Goal: Information Seeking & Learning: Learn about a topic

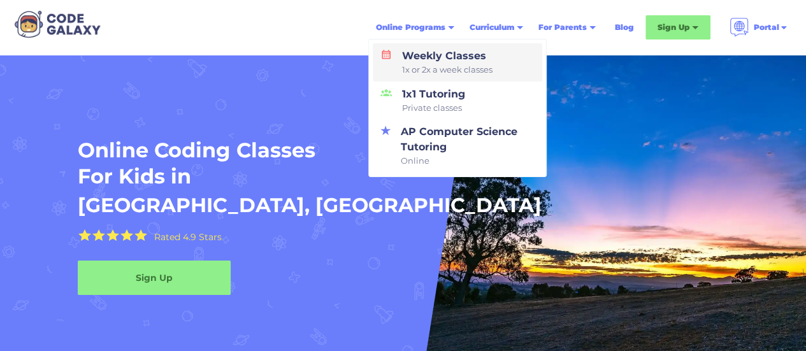
click at [430, 68] on span "1x or 2x a week classes" at bounding box center [447, 70] width 90 height 13
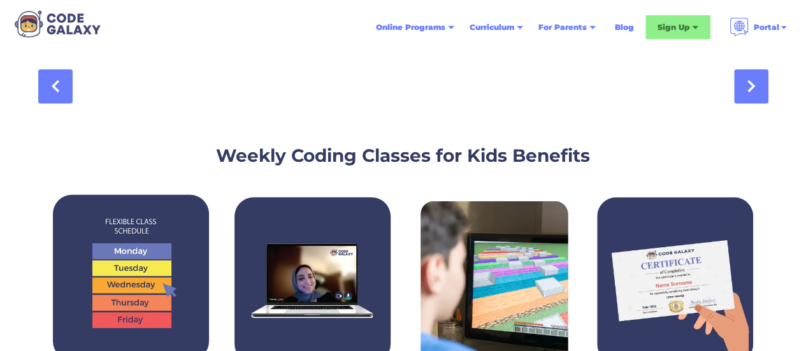
scroll to position [1529, 0]
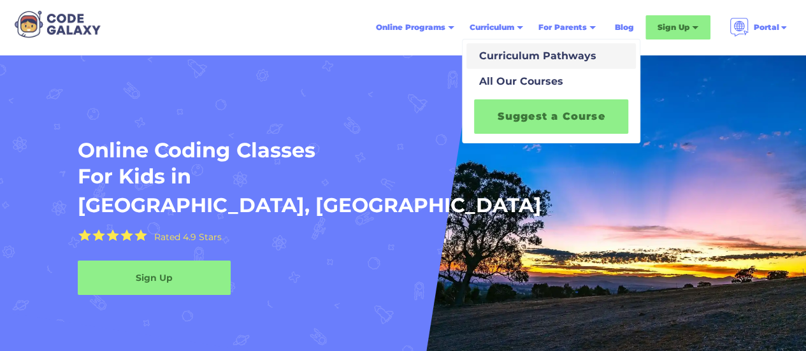
click at [505, 54] on div "Curriculum Pathways" at bounding box center [535, 55] width 122 height 15
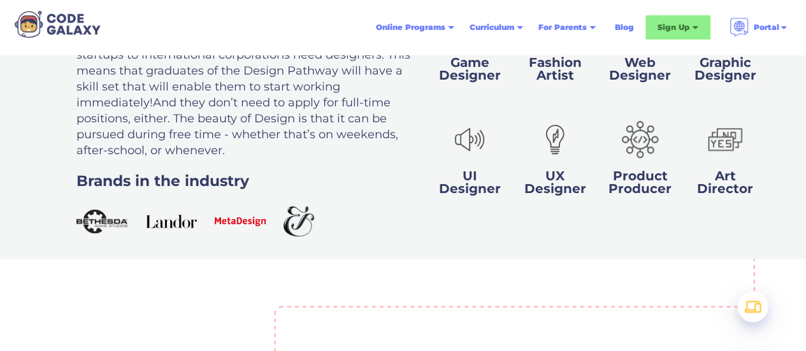
scroll to position [2549, 0]
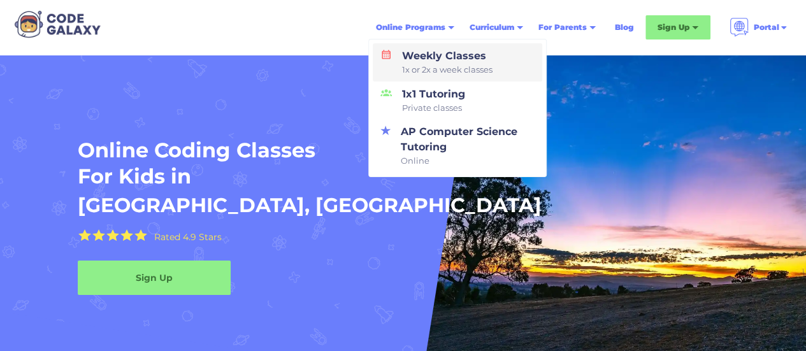
click at [424, 54] on div "Weekly Classes 1x or 2x a week classes" at bounding box center [445, 62] width 96 height 28
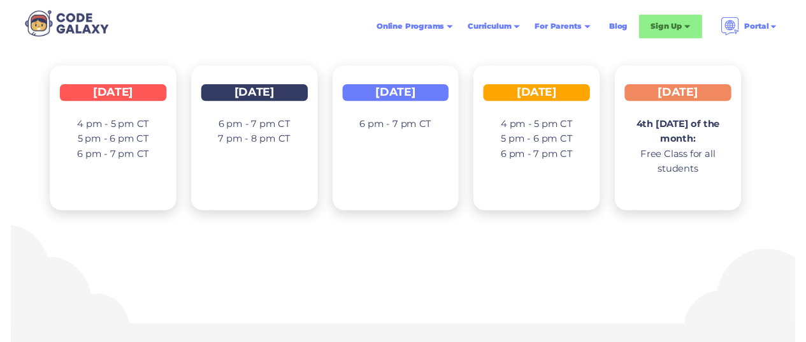
scroll to position [2039, 0]
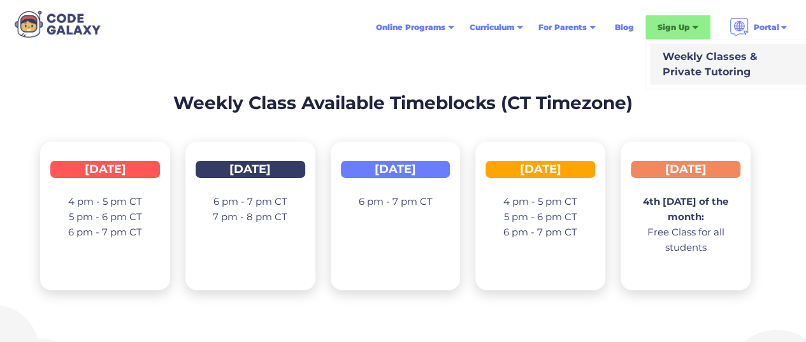
click at [673, 63] on div "Weekly Classes & Private Tutoring" at bounding box center [708, 64] width 100 height 31
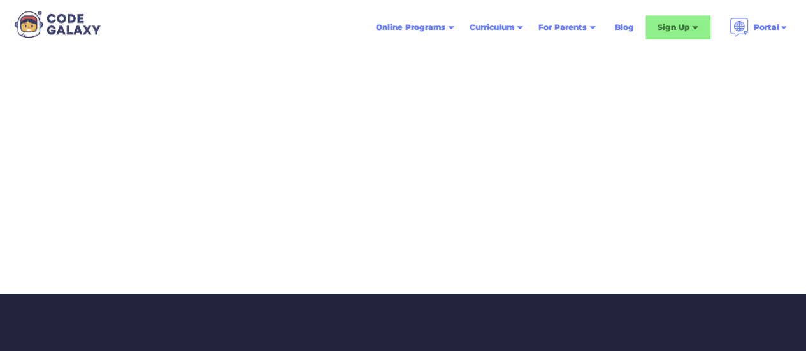
scroll to position [382, 0]
